Goal: Task Accomplishment & Management: Manage account settings

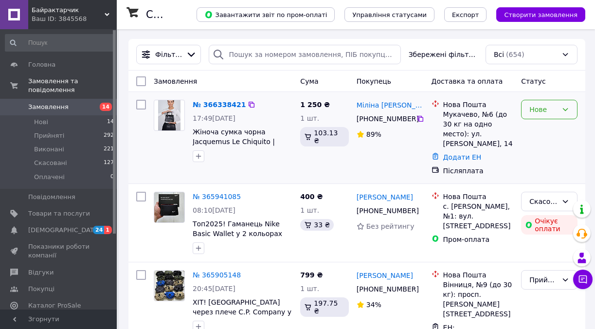
click at [554, 112] on div "Нове" at bounding box center [544, 109] width 28 height 11
click at [555, 129] on li "Прийнято" at bounding box center [549, 131] width 55 height 18
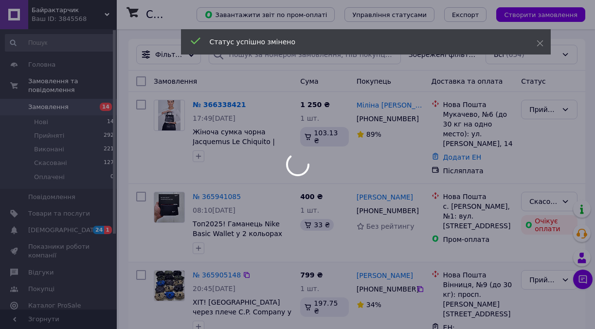
scroll to position [146, 0]
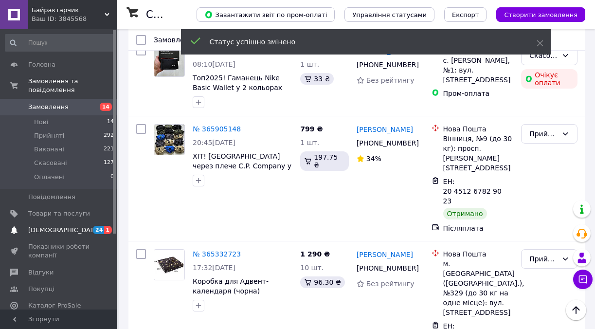
click at [61, 226] on span "[DEMOGRAPHIC_DATA]" at bounding box center [64, 230] width 72 height 9
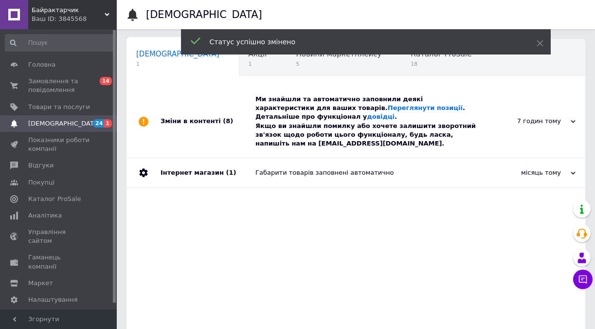
scroll to position [0, 5]
click at [544, 42] on div "Статус успішно змінено" at bounding box center [366, 41] width 370 height 25
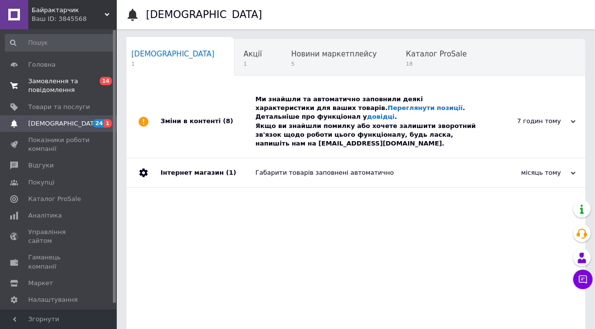
click at [55, 82] on span "Замовлення та повідомлення" at bounding box center [59, 86] width 62 height 18
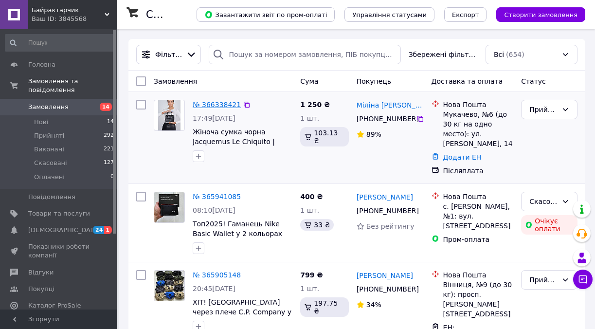
click at [219, 105] on link "№ 366338421" at bounding box center [217, 105] width 48 height 8
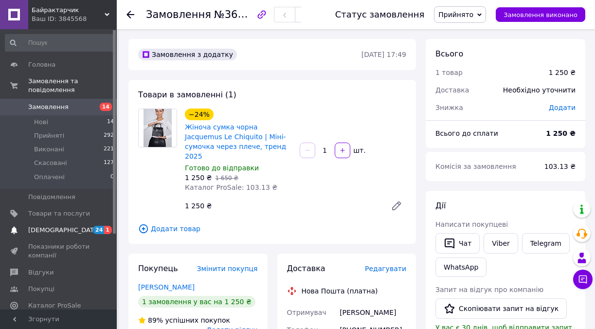
click at [53, 226] on span "[DEMOGRAPHIC_DATA]" at bounding box center [64, 230] width 72 height 9
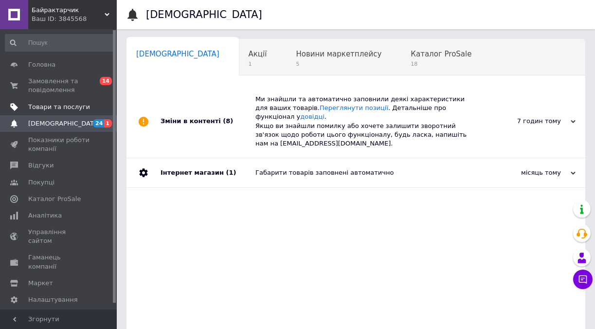
scroll to position [0, 5]
click at [52, 80] on span "Замовлення та повідомлення" at bounding box center [59, 86] width 62 height 18
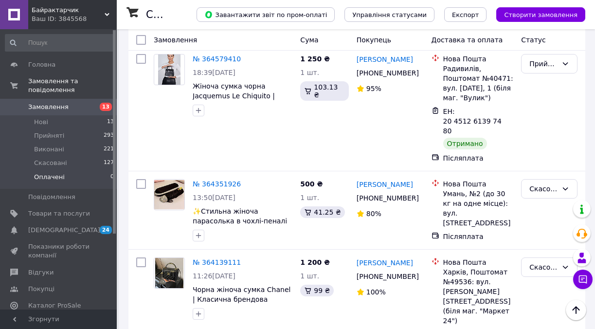
scroll to position [779, 0]
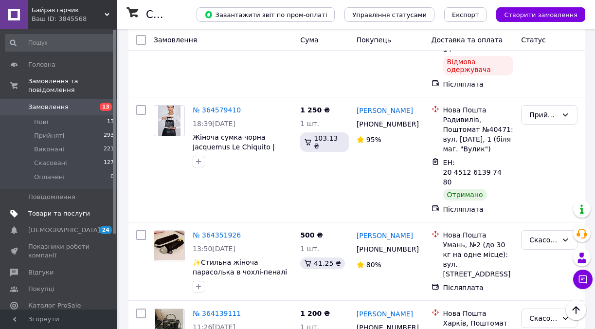
click at [71, 209] on span "Товари та послуги" at bounding box center [59, 213] width 62 height 9
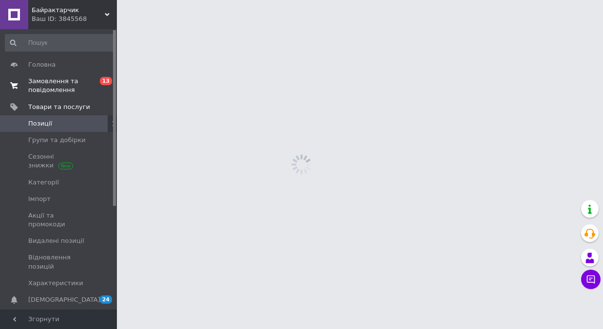
click at [57, 81] on span "Замовлення та повідомлення" at bounding box center [59, 86] width 62 height 18
